Goal: Task Accomplishment & Management: Manage account settings

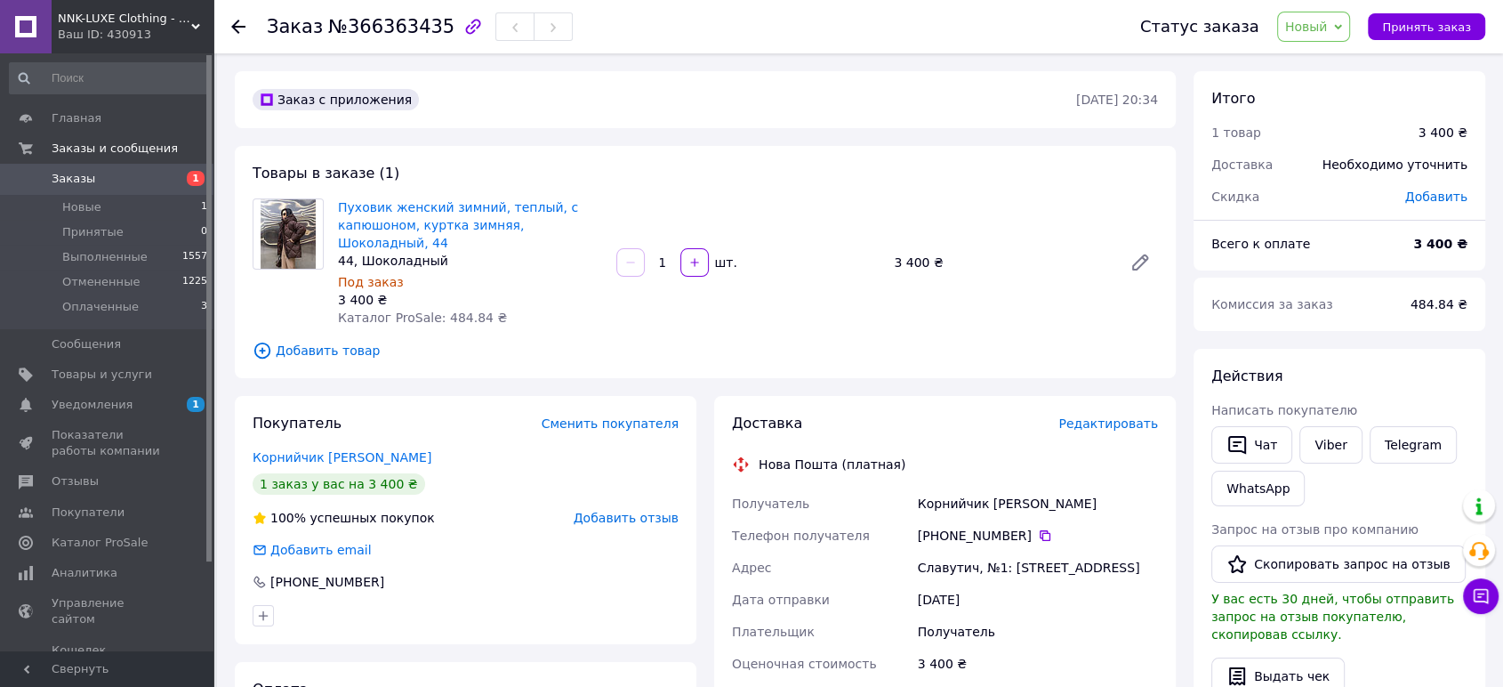
click at [1302, 20] on span "Новый" at bounding box center [1306, 27] width 43 height 14
click at [1319, 55] on li "Принят" at bounding box center [1325, 62] width 94 height 27
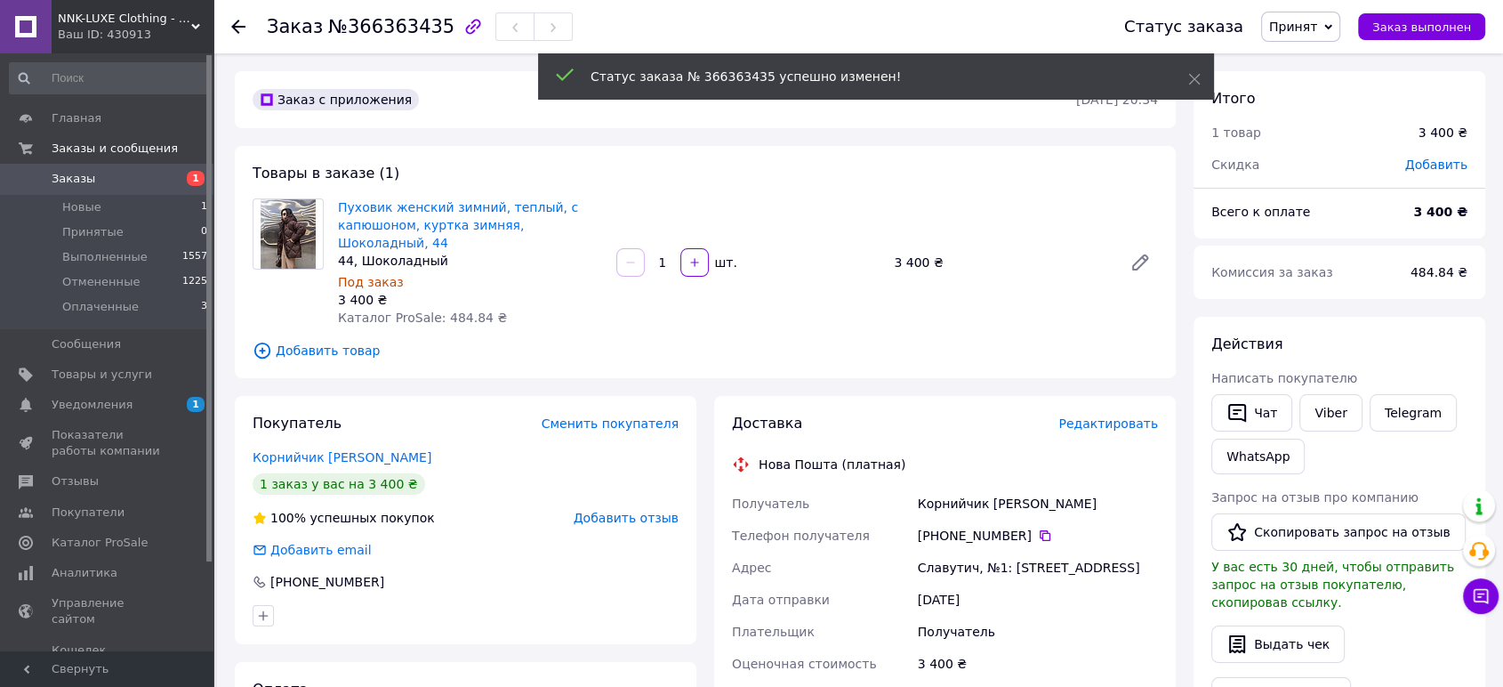
click at [1317, 34] on span "Принят" at bounding box center [1293, 27] width 48 height 14
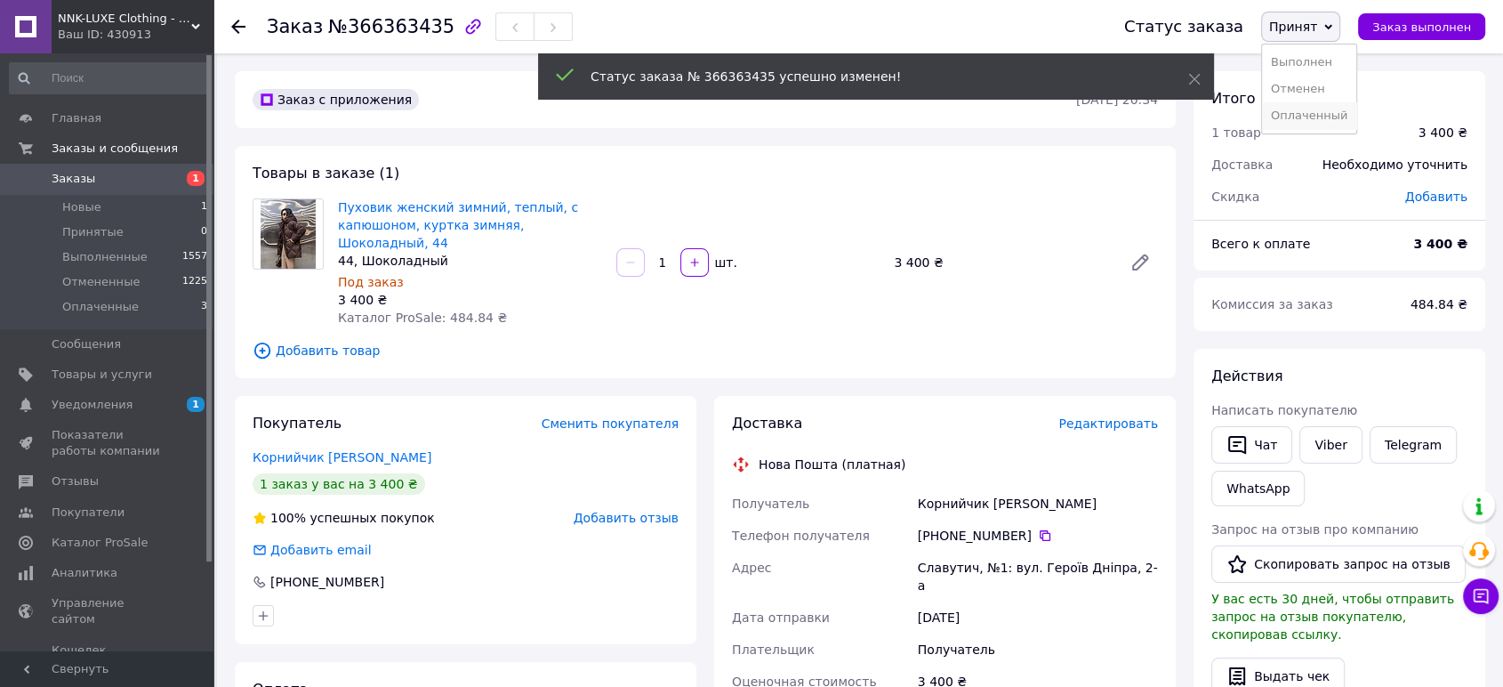
click at [1312, 119] on li "Оплаченный" at bounding box center [1309, 115] width 94 height 27
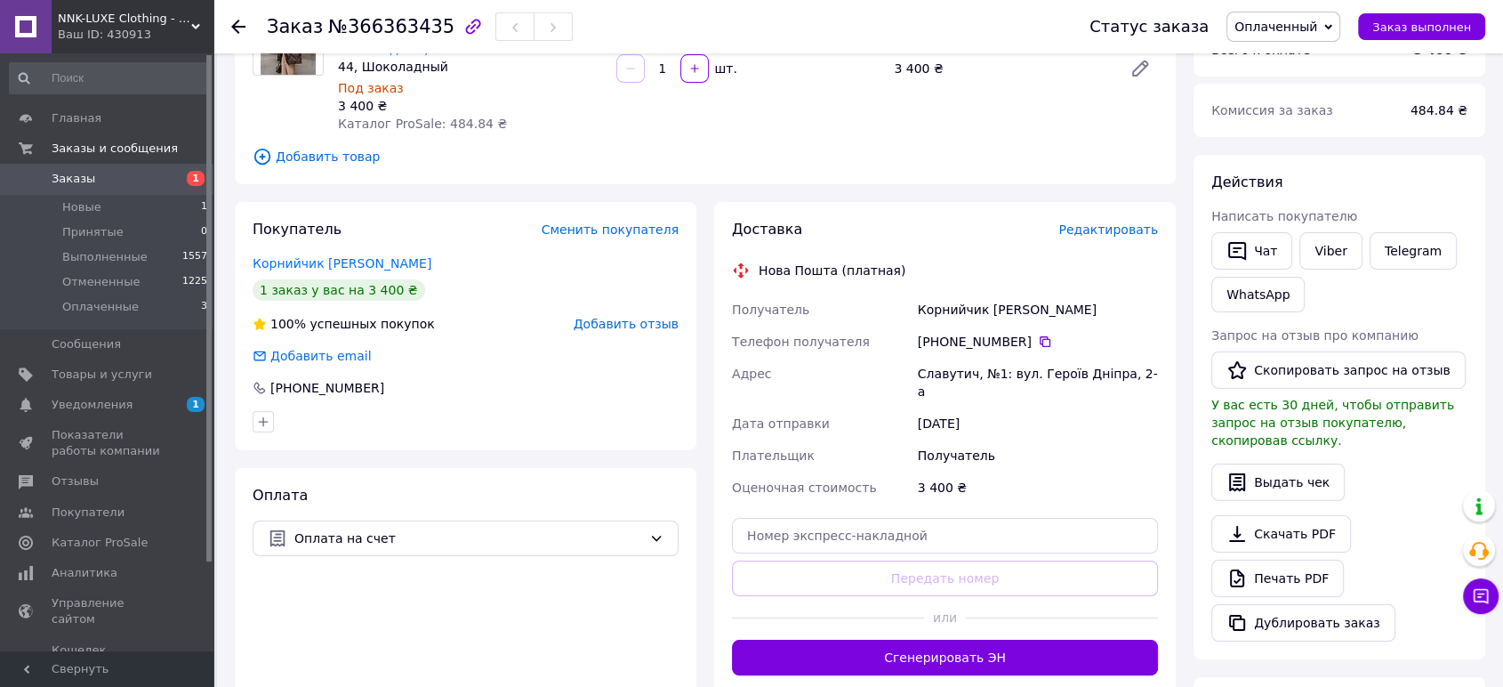
scroll to position [197, 0]
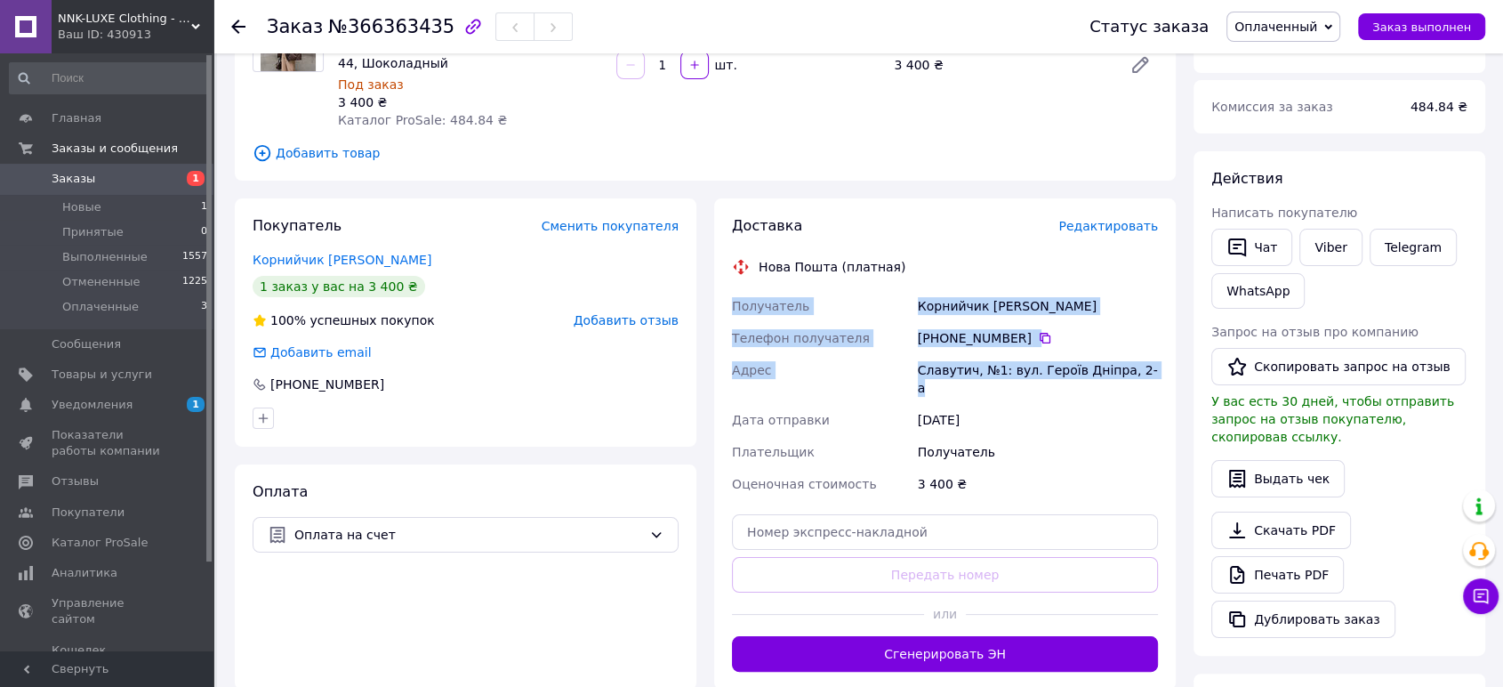
drag, startPoint x: 730, startPoint y: 286, endPoint x: 1137, endPoint y: 357, distance: 412.7
click at [1137, 357] on div "Получатель Корнийчик [PERSON_NAME] Телефон получателя +380 50 465 03 [GEOGRAPHI…" at bounding box center [945, 395] width 433 height 210
copy div "Получатель Корнийчик [PERSON_NAME] Телефон получателя +380 50 465 03 [GEOGRAPHI…"
drag, startPoint x: 135, startPoint y: 405, endPoint x: 165, endPoint y: 384, distance: 35.8
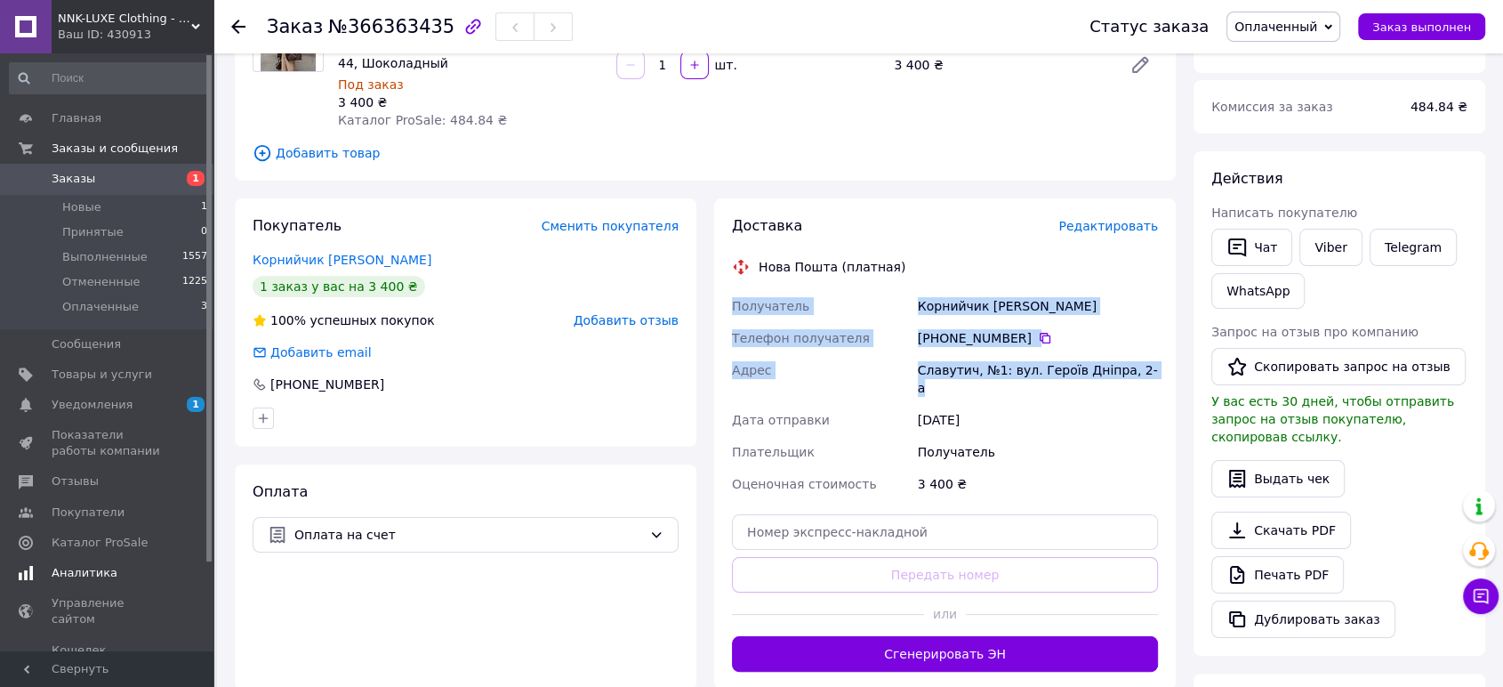
click at [135, 405] on span "Уведомления" at bounding box center [108, 405] width 113 height 16
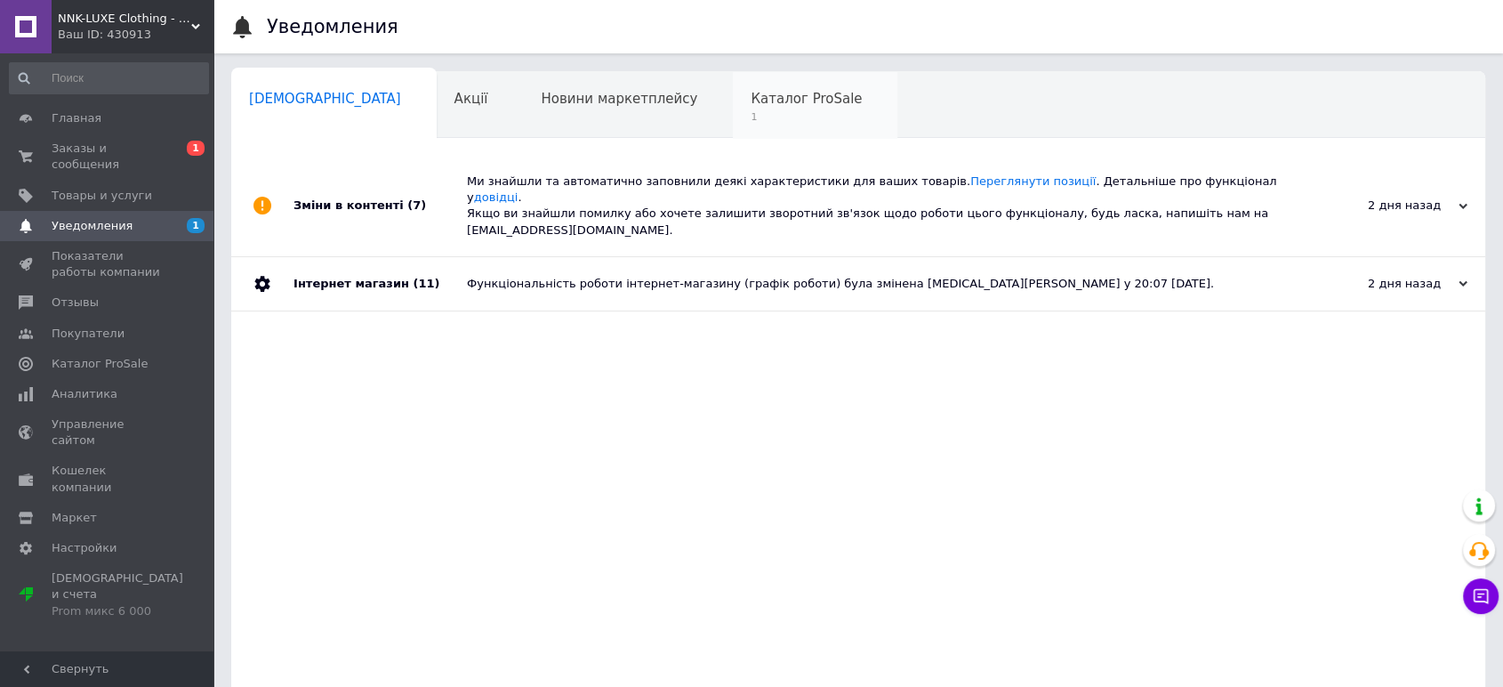
click at [751, 105] on span "Каталог ProSale" at bounding box center [806, 99] width 111 height 16
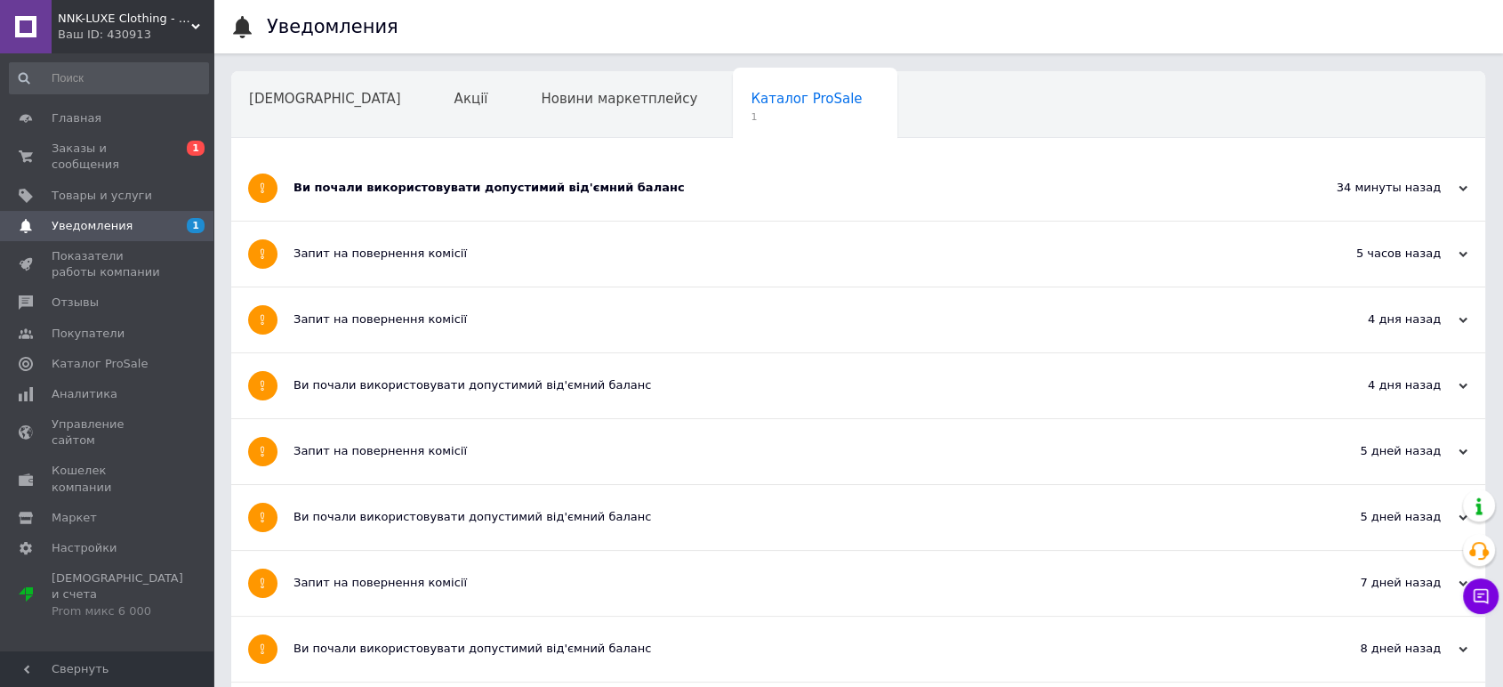
click at [620, 168] on div "Ви почали використовувати допустимий від'ємний баланс" at bounding box center [792, 188] width 996 height 65
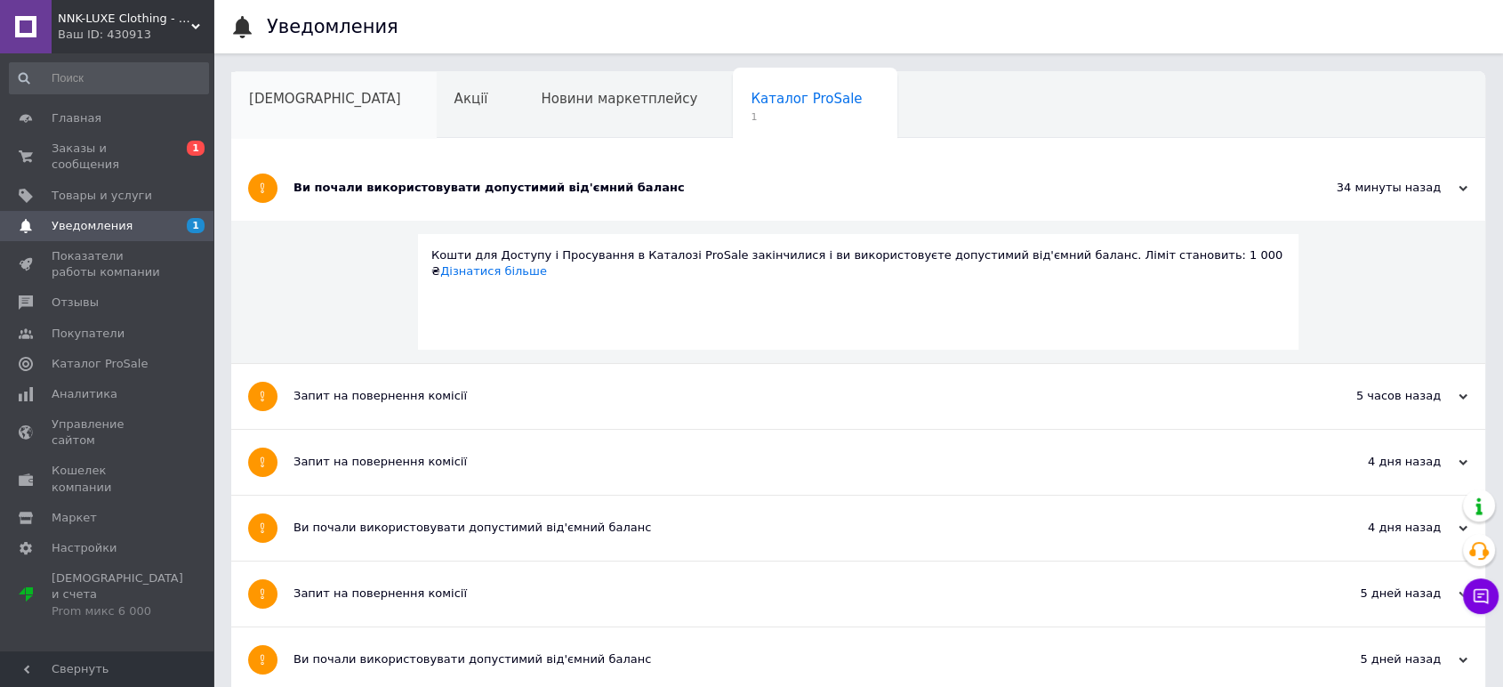
click at [306, 96] on span "[DEMOGRAPHIC_DATA]" at bounding box center [325, 99] width 152 height 16
